Goal: Information Seeking & Learning: Check status

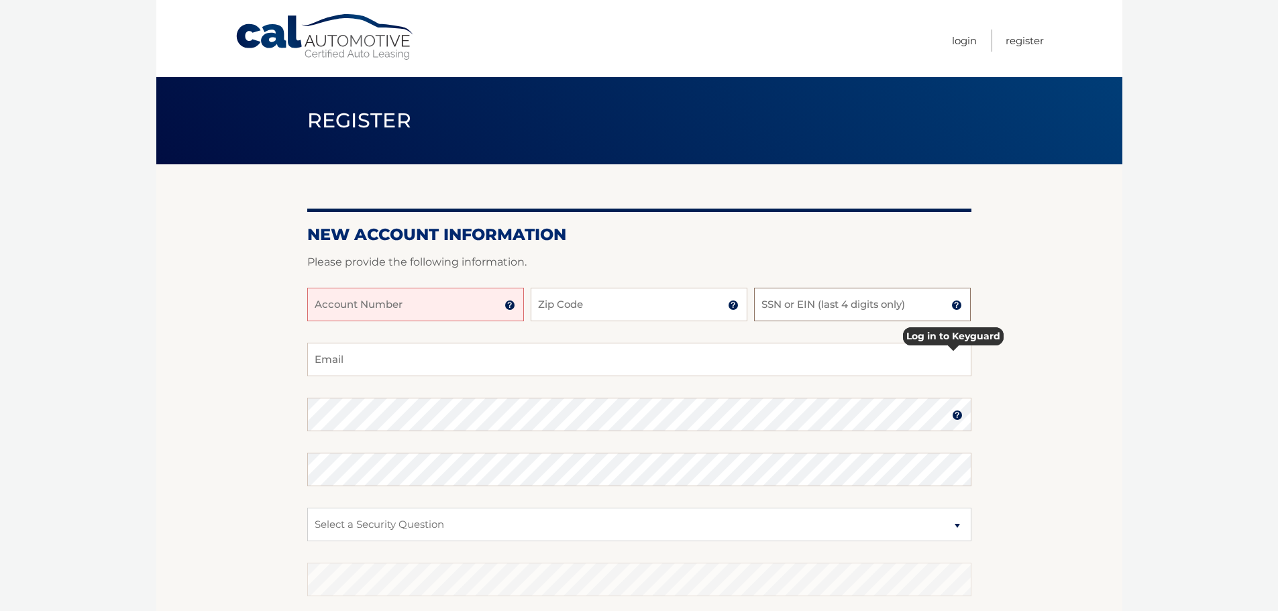
click at [793, 313] on input "SSN or EIN (last 4 digits only)" at bounding box center [862, 305] width 217 height 34
click at [398, 318] on input "Account Number" at bounding box center [415, 305] width 217 height 34
click at [398, 315] on input "Account Number" at bounding box center [415, 305] width 217 height 34
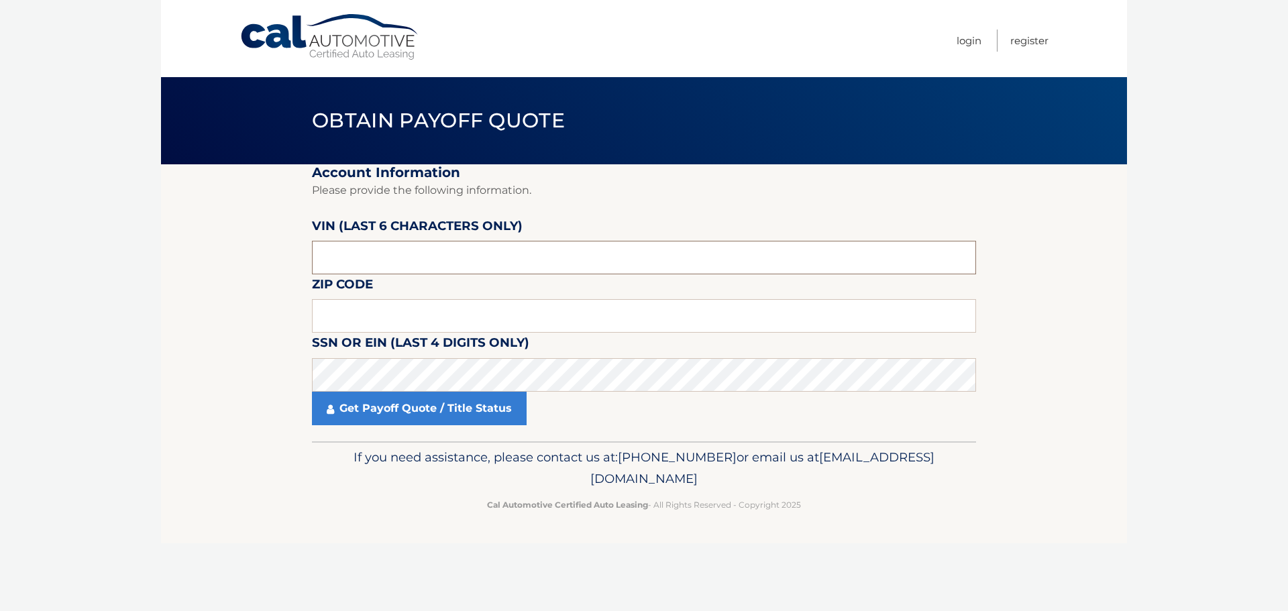
click at [553, 274] on input "text" at bounding box center [644, 258] width 664 height 34
click at [526, 260] on input "text" at bounding box center [644, 258] width 664 height 34
click at [484, 254] on input "text" at bounding box center [644, 258] width 664 height 34
paste input "535220"
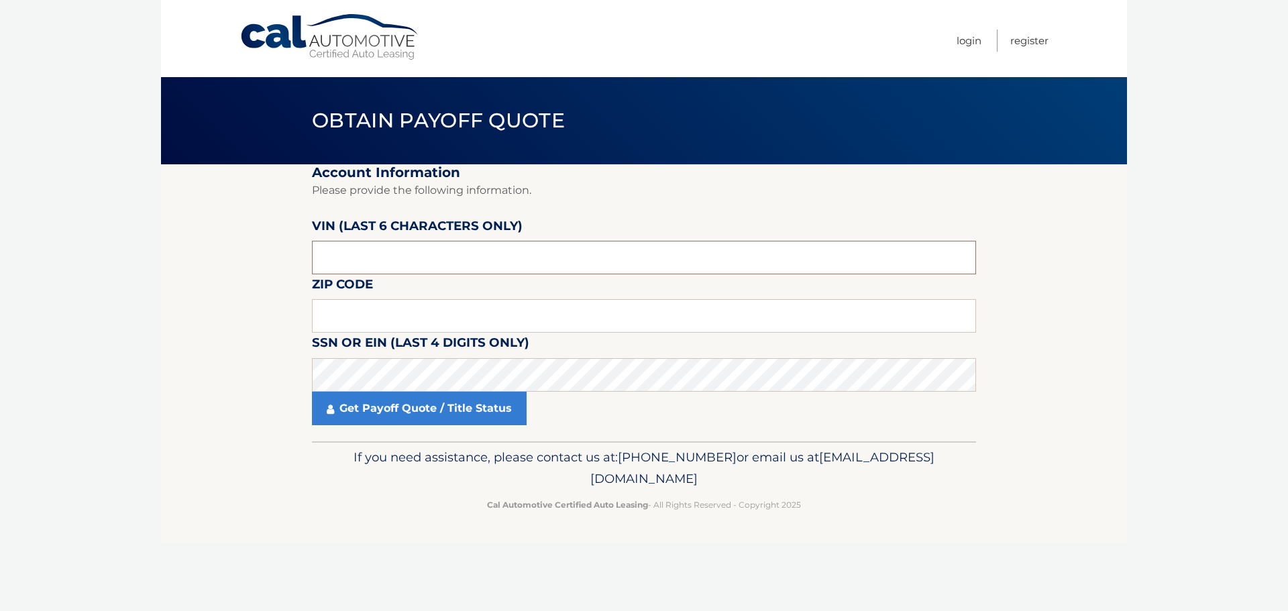
type input "535220"
click at [486, 333] on label "SSN or EIN (last 4 digits only)" at bounding box center [420, 345] width 217 height 25
drag, startPoint x: 522, startPoint y: 317, endPoint x: 562, endPoint y: 317, distance: 39.6
click at [522, 317] on input "text" at bounding box center [644, 316] width 664 height 34
click at [475, 315] on input "text" at bounding box center [644, 316] width 664 height 34
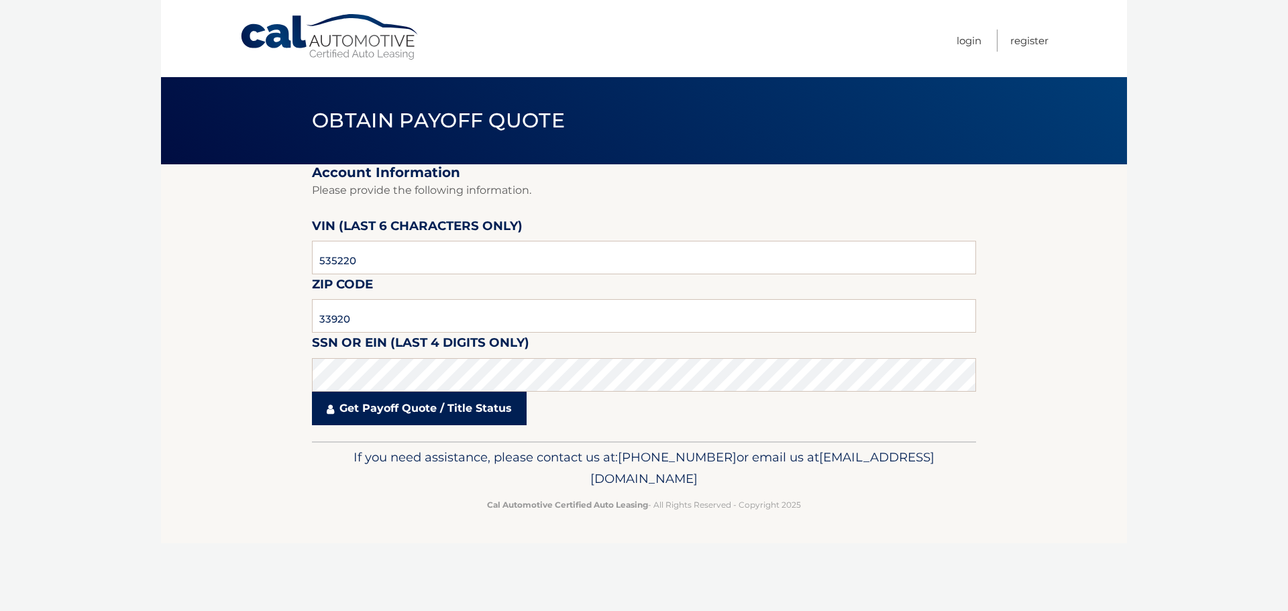
click at [401, 416] on link "Get Payoff Quote / Title Status" at bounding box center [419, 409] width 215 height 34
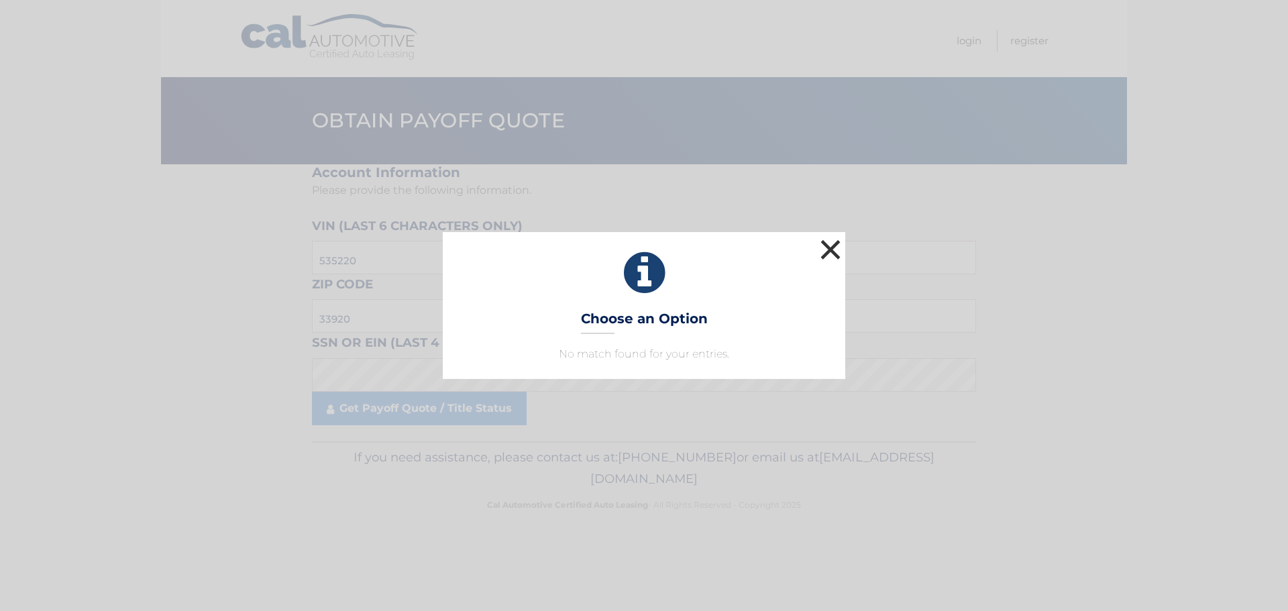
click at [826, 247] on button "×" at bounding box center [830, 249] width 27 height 27
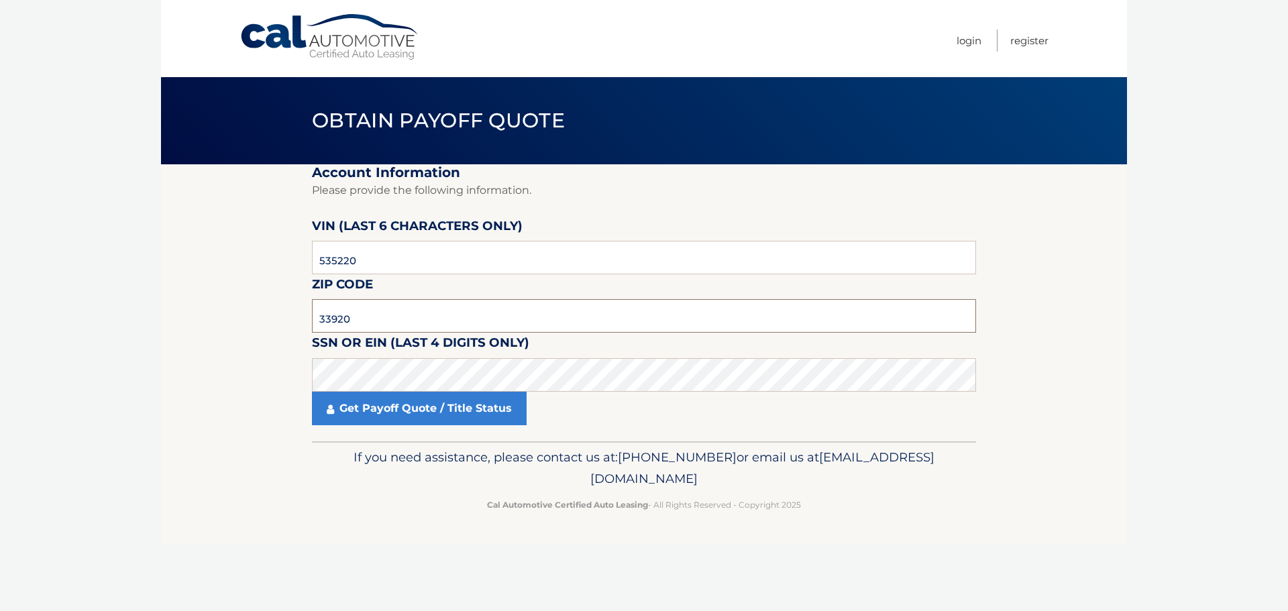
click at [417, 325] on input "33920" at bounding box center [644, 316] width 664 height 34
click at [406, 323] on input "33920" at bounding box center [644, 316] width 664 height 34
paste input "086"
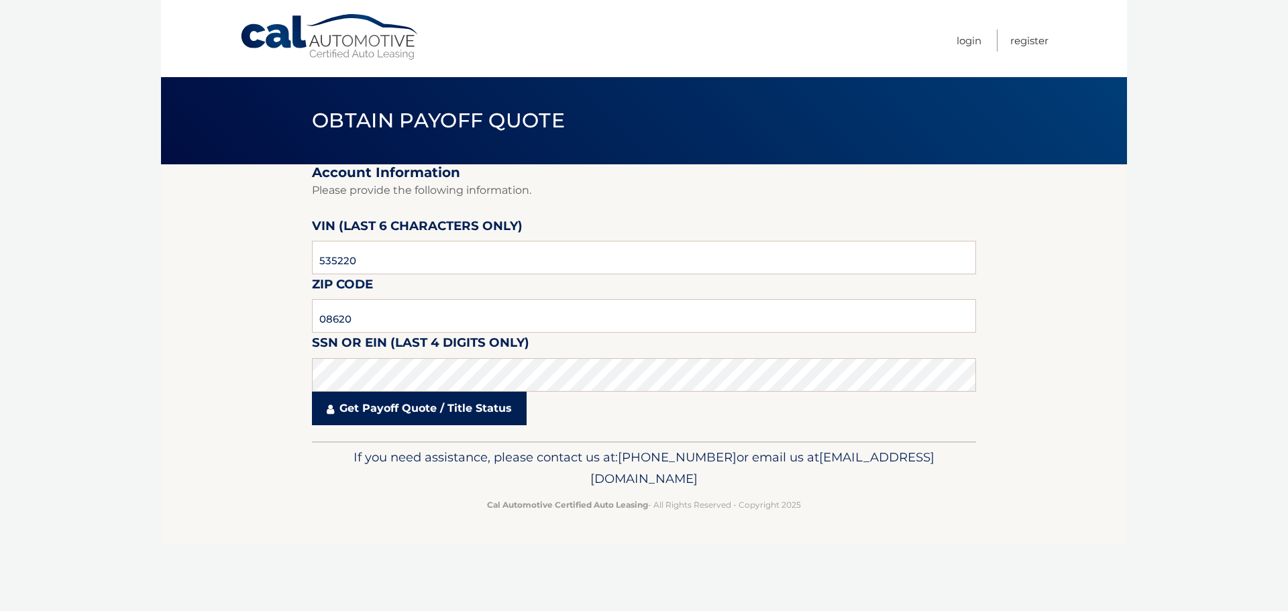
click at [433, 417] on link "Get Payoff Quote / Title Status" at bounding box center [419, 409] width 215 height 34
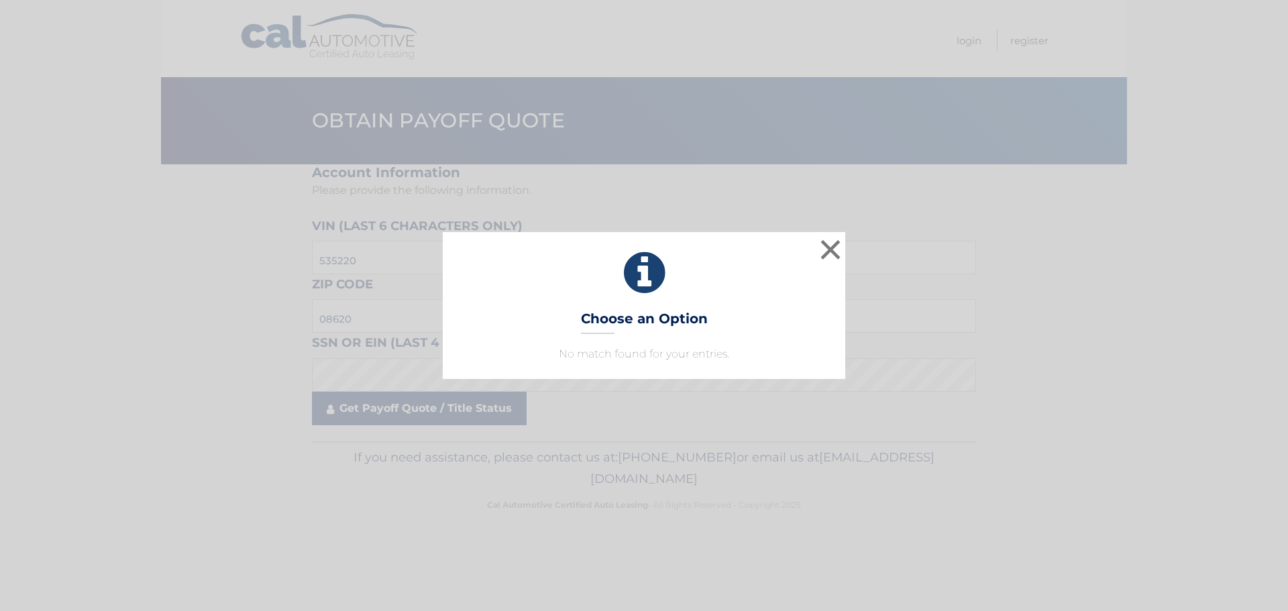
click at [447, 406] on div "× Choose an Option No match found for your entries. This is what you see on sec…" at bounding box center [644, 305] width 1288 height 611
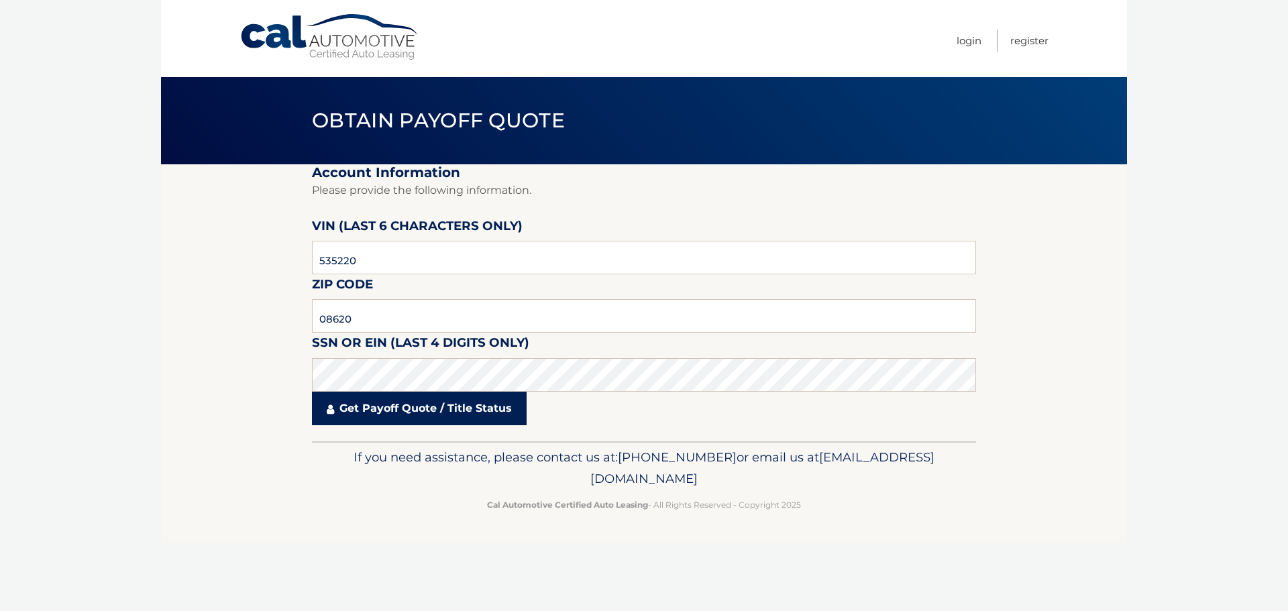
click at [478, 412] on link "Get Payoff Quote / Title Status" at bounding box center [419, 409] width 215 height 34
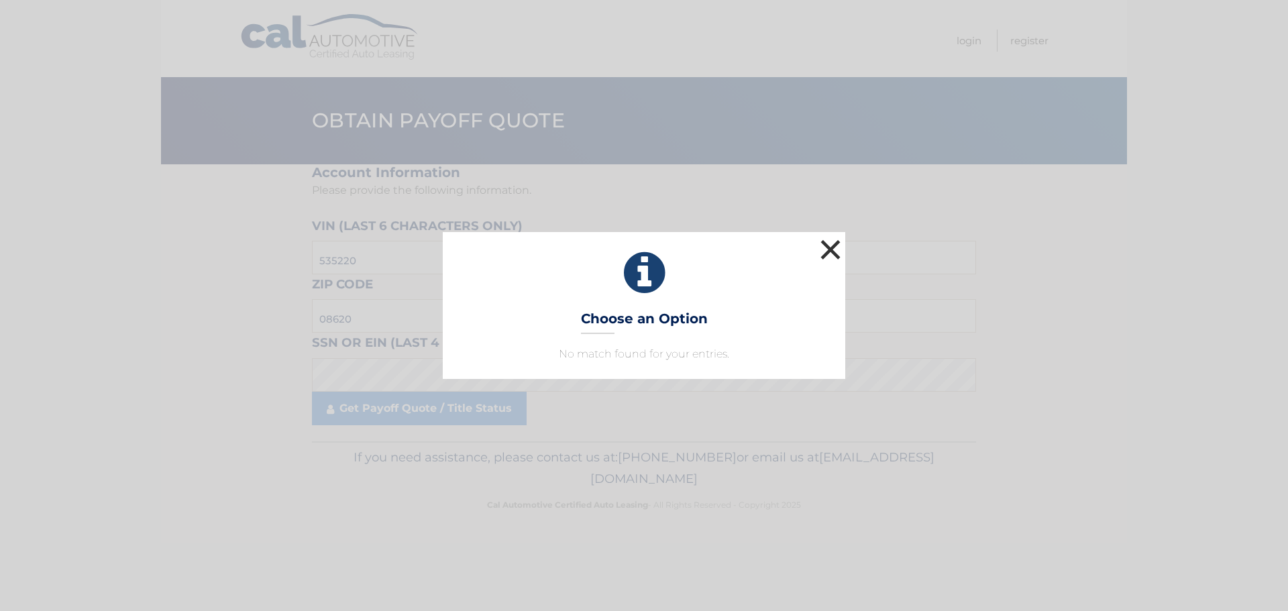
click at [834, 247] on button "×" at bounding box center [830, 249] width 27 height 27
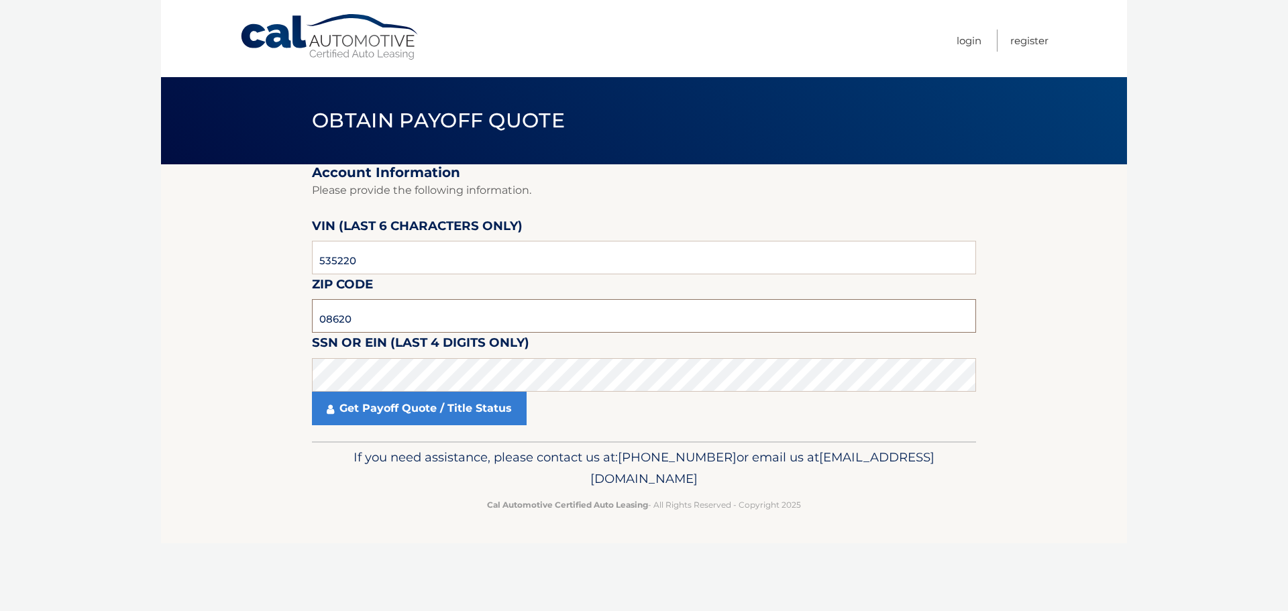
click at [414, 311] on input "08620" at bounding box center [644, 316] width 664 height 34
click at [364, 318] on input "08620" at bounding box center [644, 316] width 664 height 34
click at [382, 315] on input "08620" at bounding box center [644, 316] width 664 height 34
type input "0"
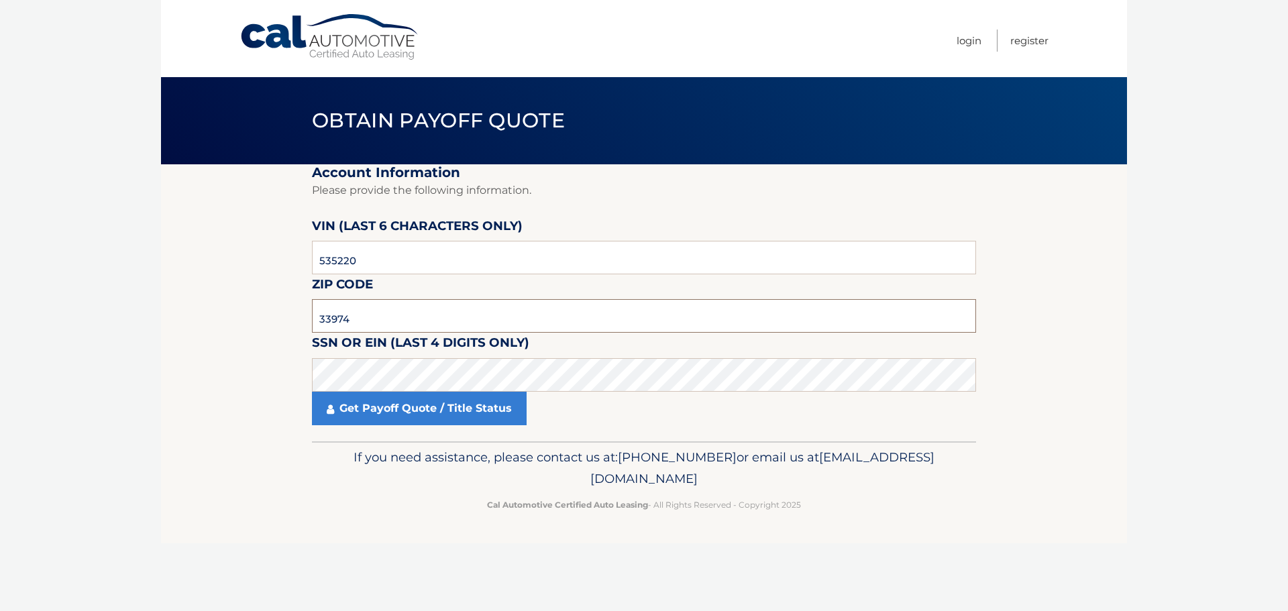
type input "33974"
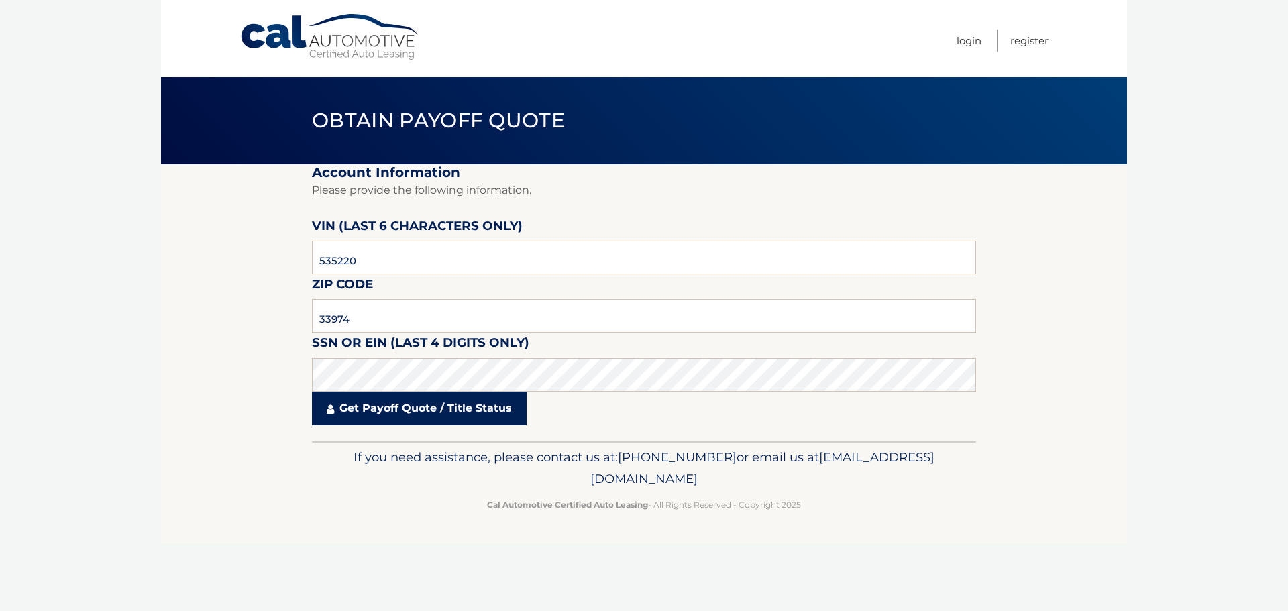
click at [447, 410] on link "Get Payoff Quote / Title Status" at bounding box center [419, 409] width 215 height 34
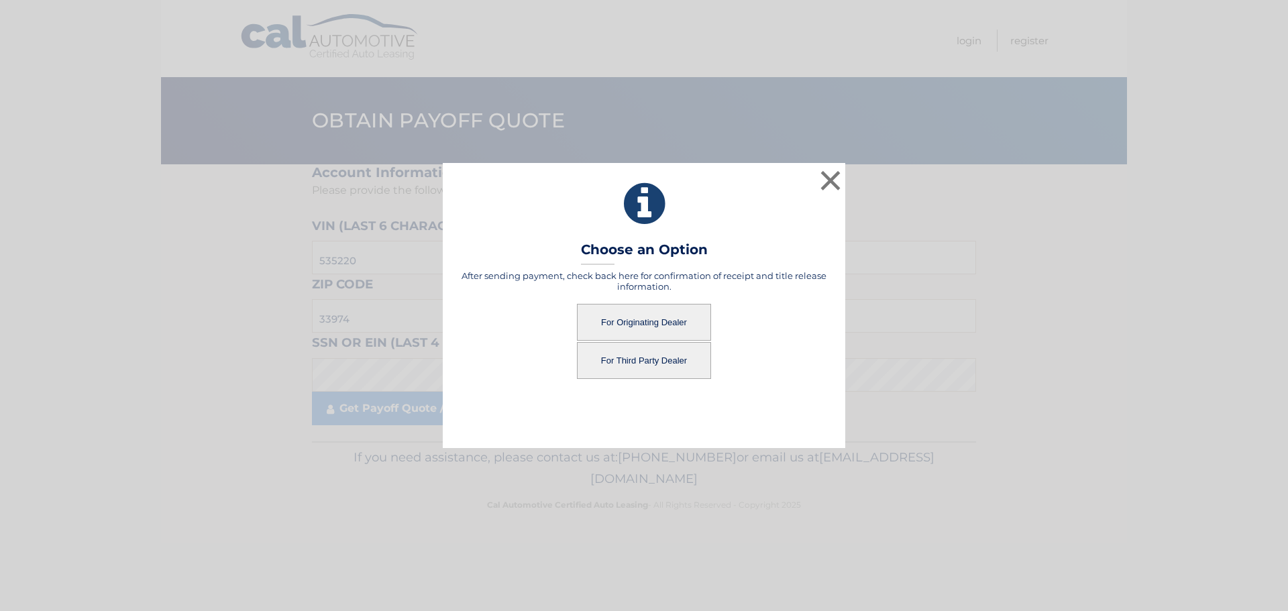
click at [675, 358] on button "For Third Party Dealer" at bounding box center [644, 360] width 134 height 37
click at [640, 364] on button "For Third Party Dealer" at bounding box center [644, 360] width 134 height 37
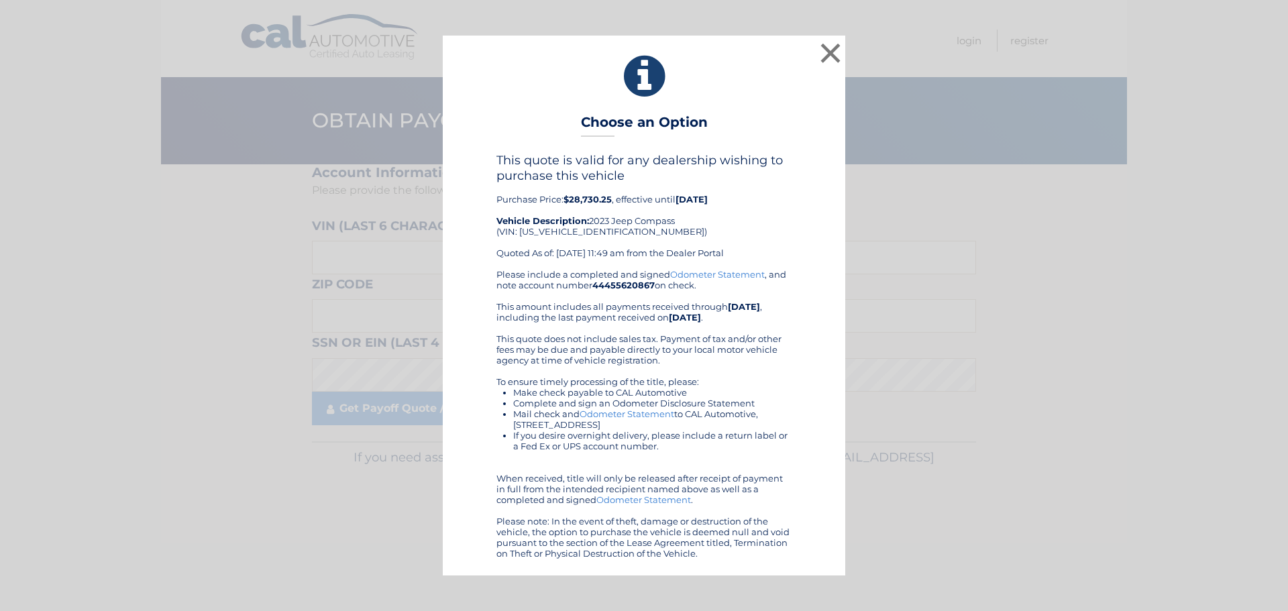
click at [720, 435] on li "If you desire overnight delivery, please include a return label or a Fed Ex or …" at bounding box center [652, 440] width 278 height 21
click at [835, 50] on button "×" at bounding box center [830, 53] width 27 height 27
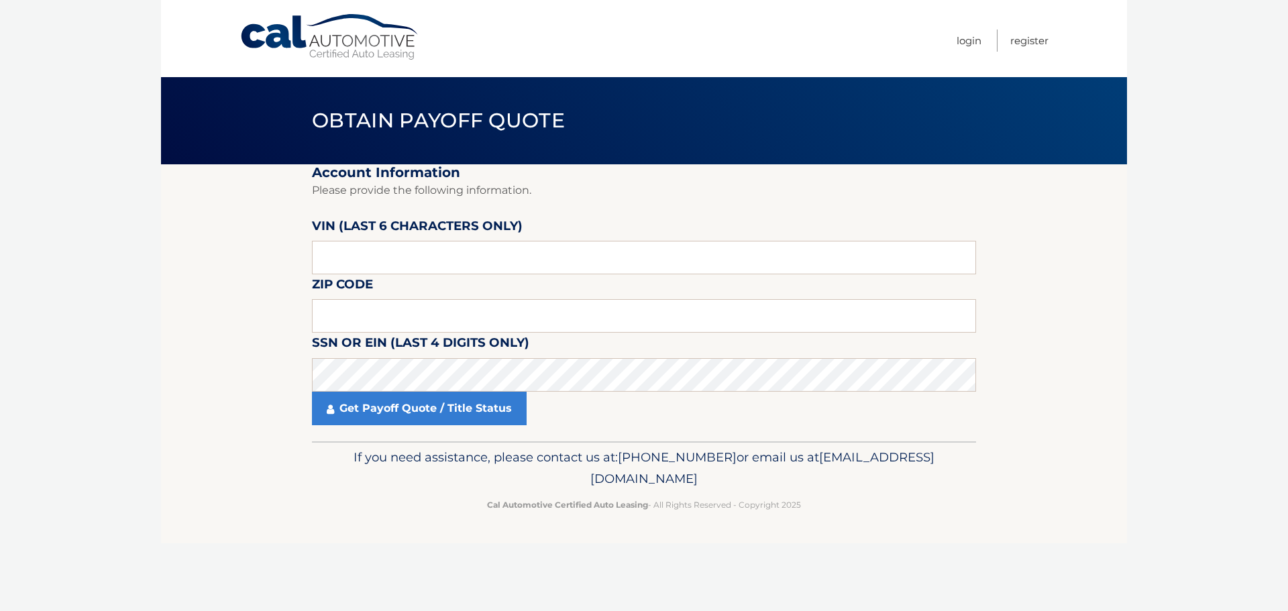
click at [708, 495] on div "If you need assistance, please contact us at: [PHONE_NUMBER] or email us at [EM…" at bounding box center [644, 478] width 664 height 75
